Goal: Find specific page/section: Find specific page/section

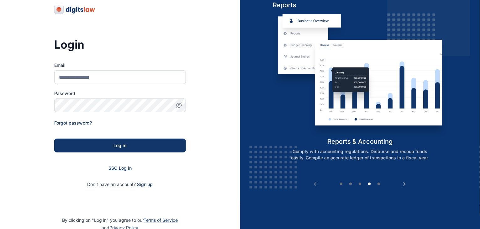
click at [116, 167] on span "SSO Log in" at bounding box center [120, 167] width 23 height 5
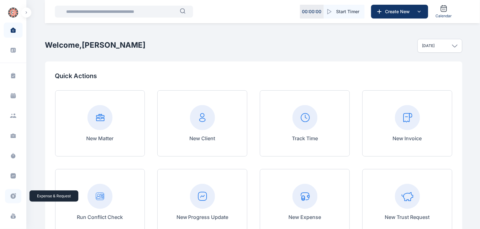
click at [14, 183] on icon at bounding box center [15, 194] width 2 height 2
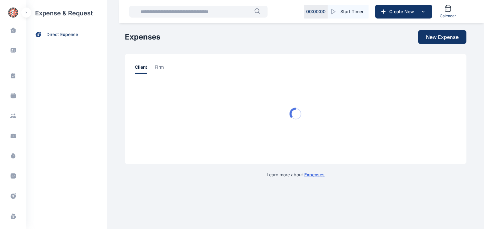
click at [202, 11] on input "text" at bounding box center [196, 11] width 118 height 13
click at [13, 112] on span at bounding box center [13, 116] width 17 height 12
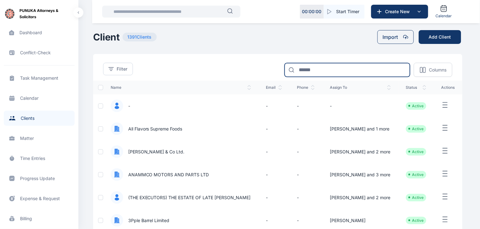
click at [379, 69] on input at bounding box center [348, 70] width 126 height 14
type input "*"
type input "******"
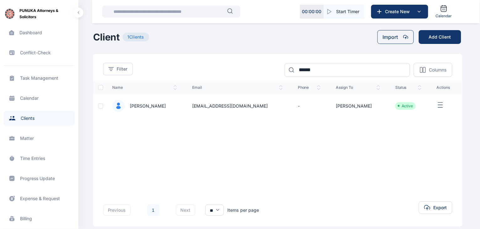
click at [150, 105] on span "Mrs. Chinwe Onwuka" at bounding box center [145, 106] width 41 height 6
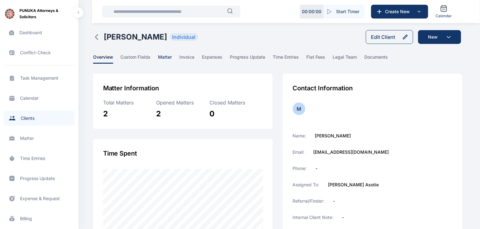
click at [164, 56] on span "matter" at bounding box center [165, 59] width 14 height 10
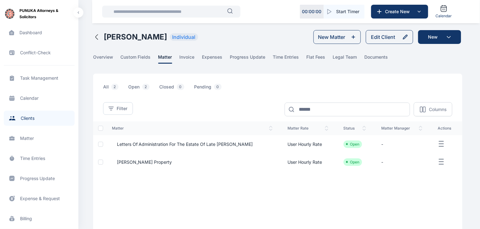
click at [96, 36] on icon "button" at bounding box center [97, 37] width 8 height 8
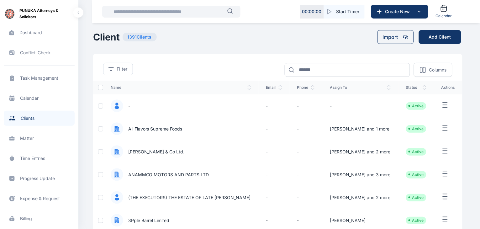
click at [30, 138] on span "Matter matter matter" at bounding box center [39, 138] width 71 height 15
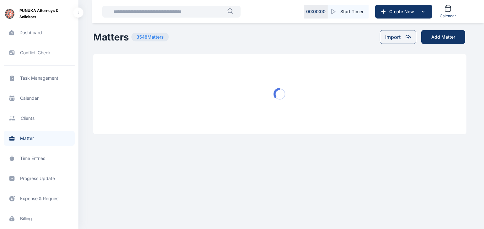
click at [165, 11] on input "text" at bounding box center [169, 11] width 118 height 13
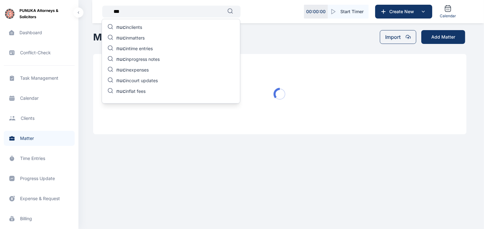
type input "***"
click at [137, 35] on p "nuc in matters" at bounding box center [130, 39] width 28 height 8
